Goal: Navigation & Orientation: Find specific page/section

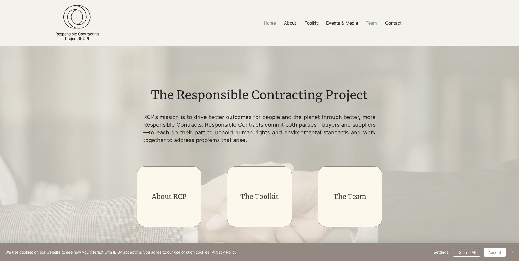
click at [374, 24] on p "Team" at bounding box center [371, 23] width 17 height 12
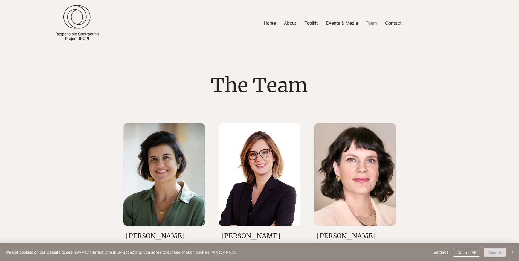
drag, startPoint x: 497, startPoint y: 252, endPoint x: 494, endPoint y: 249, distance: 4.5
click at [497, 252] on button "Accept" at bounding box center [495, 252] width 22 height 9
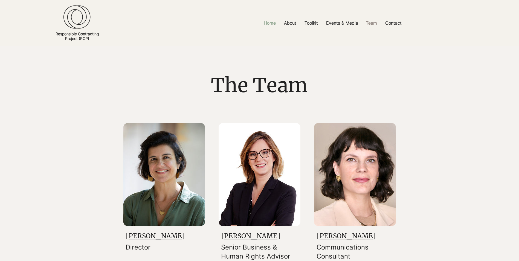
click at [270, 22] on p "Home" at bounding box center [270, 23] width 18 height 12
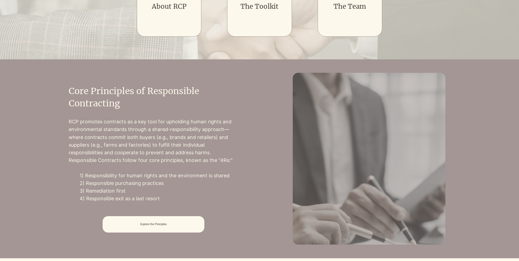
scroll to position [192, 0]
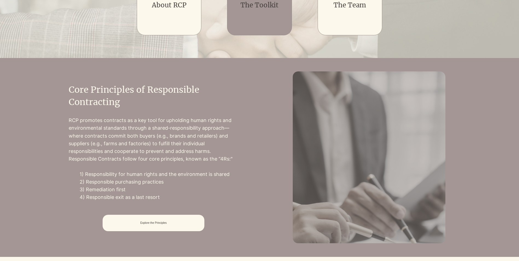
click at [256, 24] on div "main content" at bounding box center [259, 5] width 65 height 60
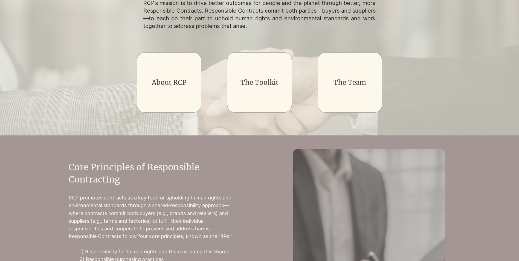
scroll to position [109, 0]
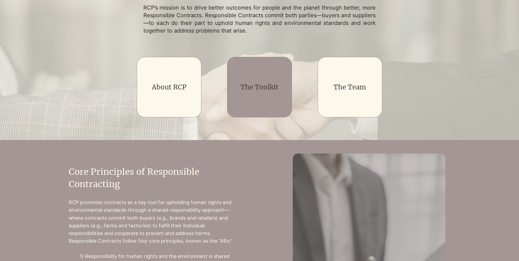
click at [263, 75] on div "main content" at bounding box center [259, 87] width 65 height 60
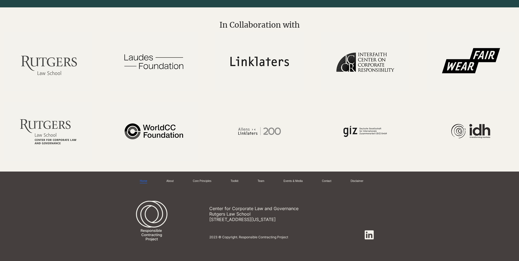
scroll to position [1062, 0]
click at [238, 182] on link "Toolkit" at bounding box center [235, 181] width 8 height 4
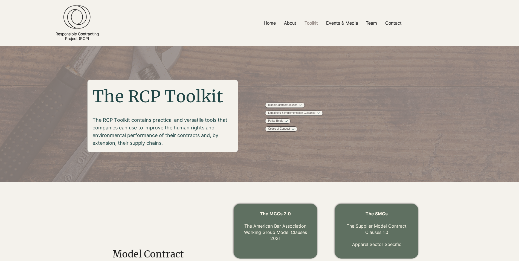
click at [71, 16] on img at bounding box center [76, 17] width 27 height 24
